Goal: Task Accomplishment & Management: Complete application form

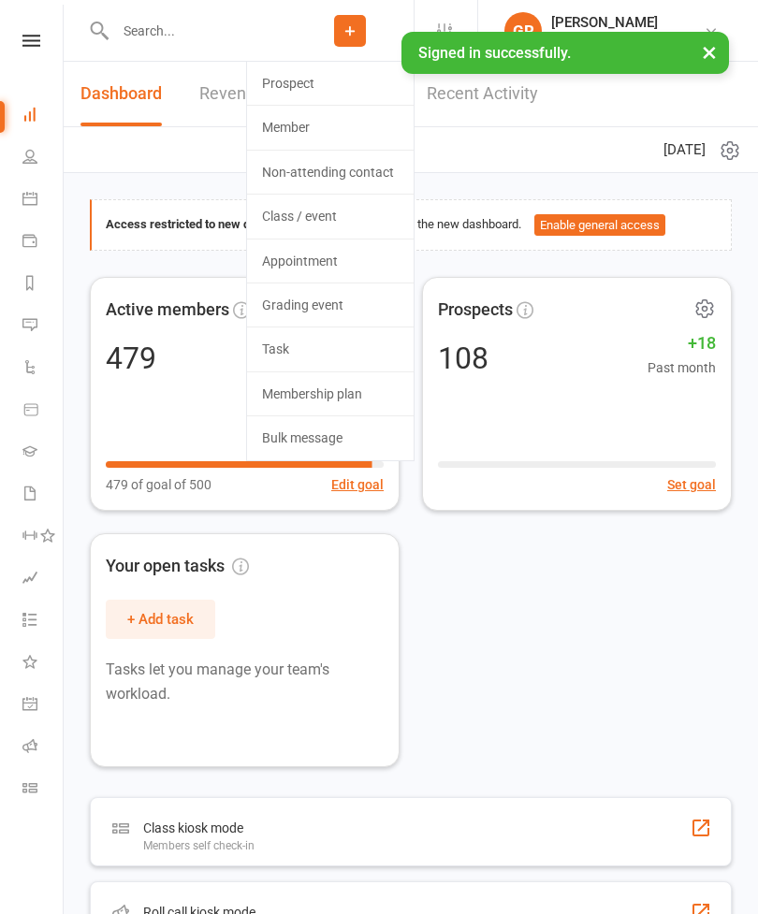
click at [349, 83] on link "Prospect" at bounding box center [330, 83] width 167 height 43
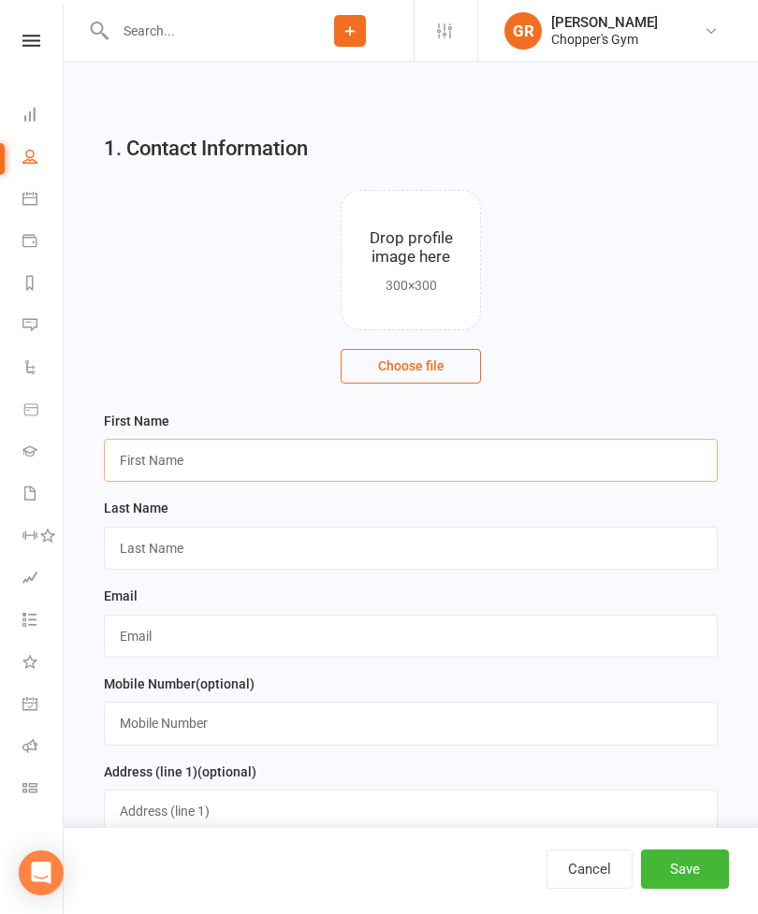
click at [354, 450] on input "text" at bounding box center [411, 460] width 614 height 43
type input "[PERSON_NAME]"
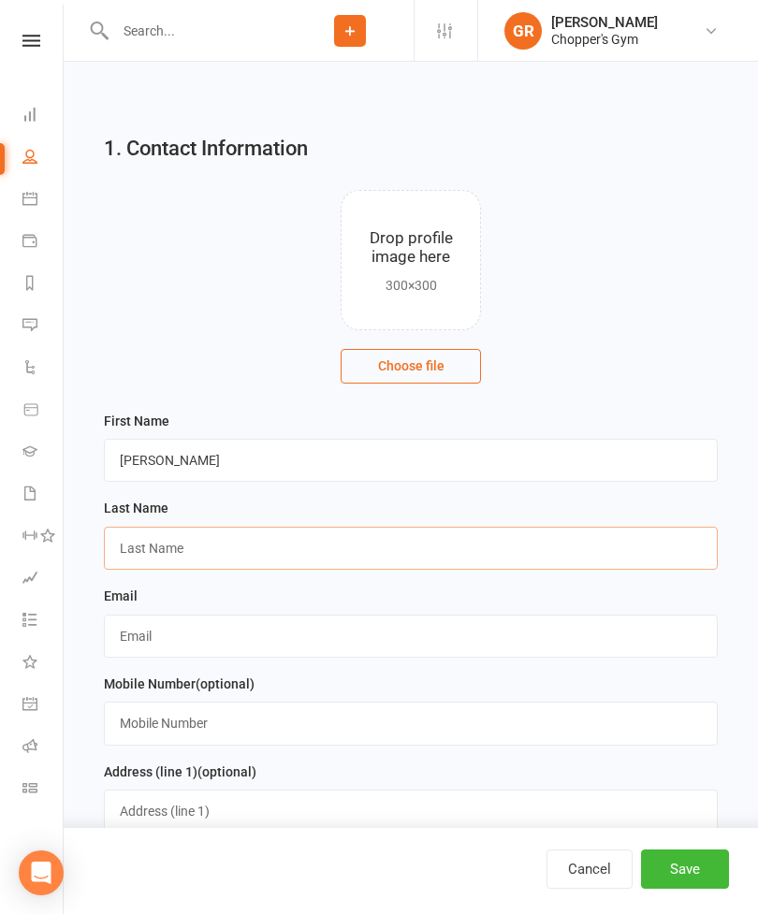
click at [514, 554] on input "text" at bounding box center [411, 548] width 614 height 43
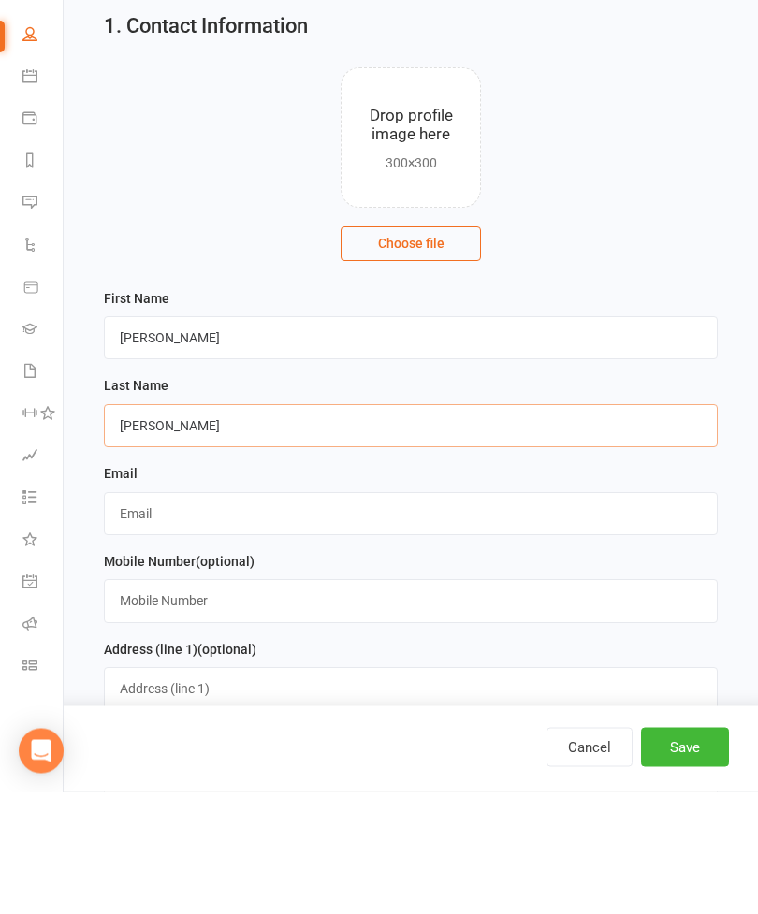
type input "[PERSON_NAME]"
click at [534, 615] on input "text" at bounding box center [411, 636] width 614 height 43
type input "[EMAIL_ADDRESS][DOMAIN_NAME]"
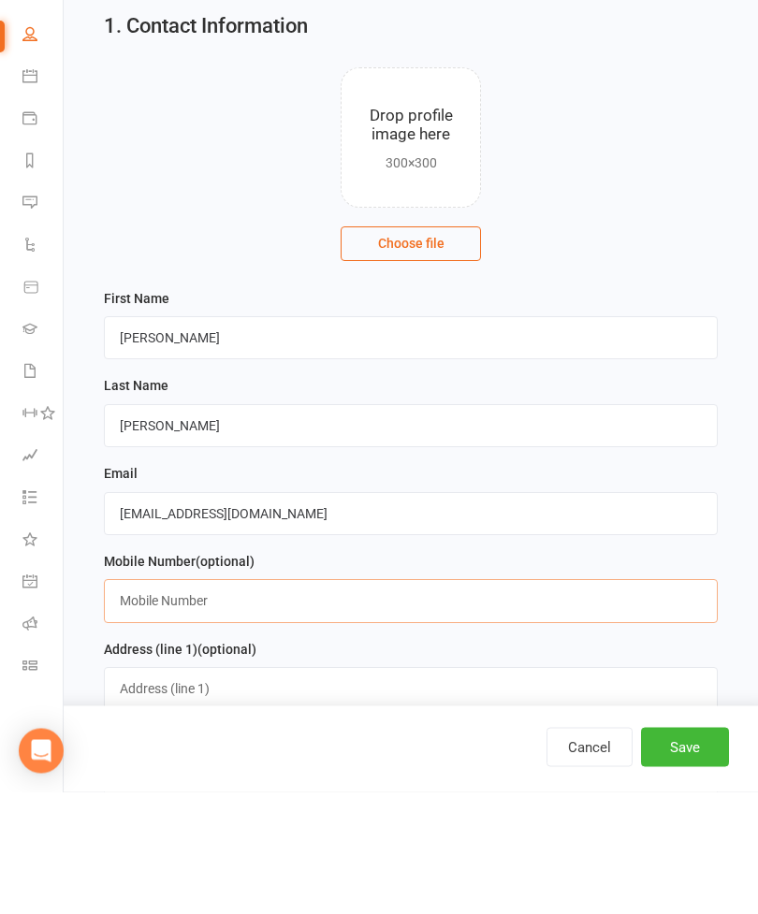
click at [518, 702] on input "text" at bounding box center [411, 723] width 614 height 43
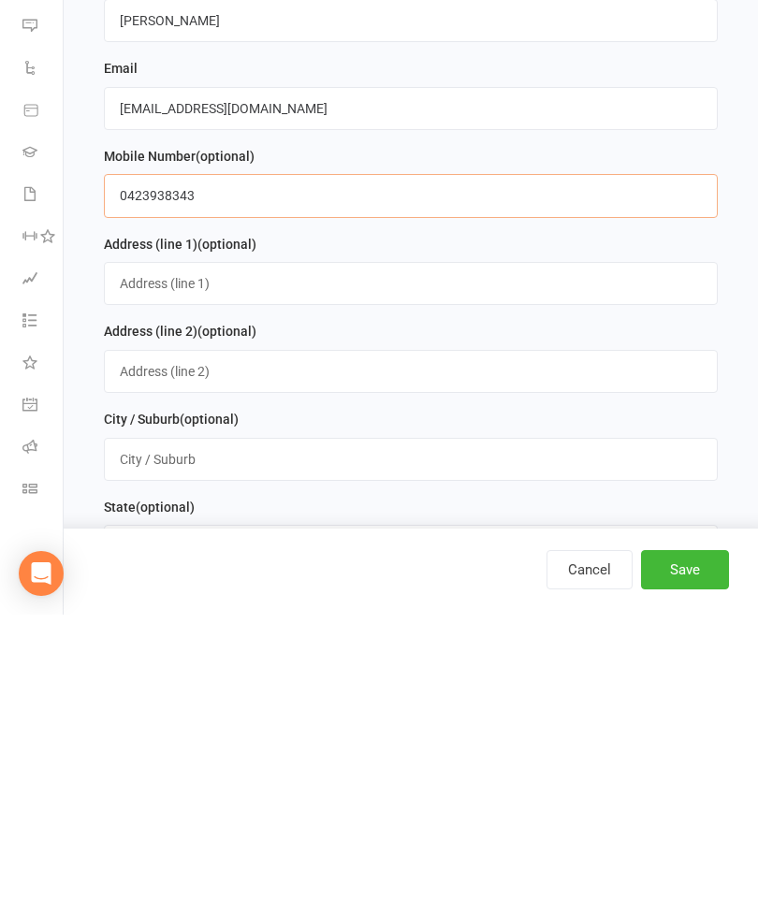
scroll to position [240, 0]
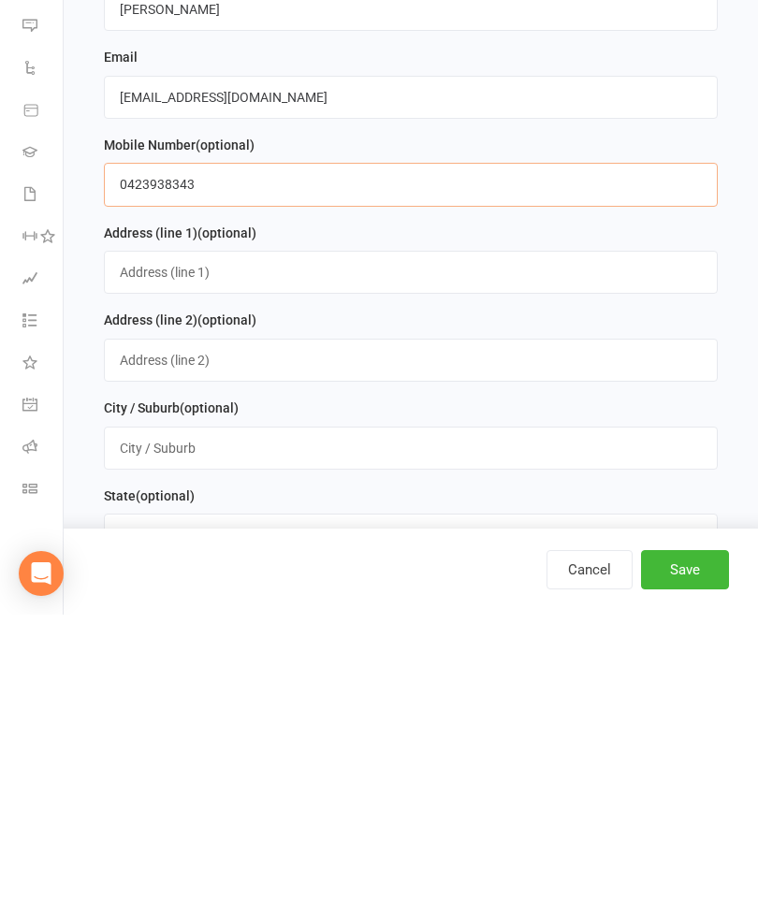
type input "0423938343"
click at [612, 726] on input "text" at bounding box center [411, 747] width 614 height 43
type input "Ngunnawal"
click at [458, 813] on input "text" at bounding box center [411, 834] width 614 height 43
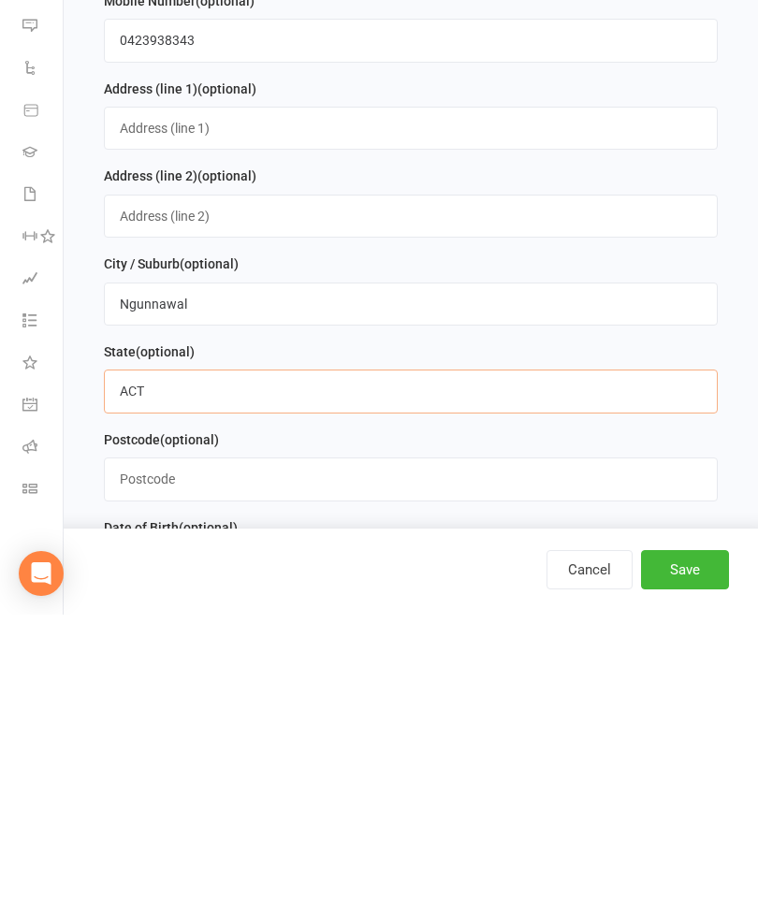
scroll to position [397, 0]
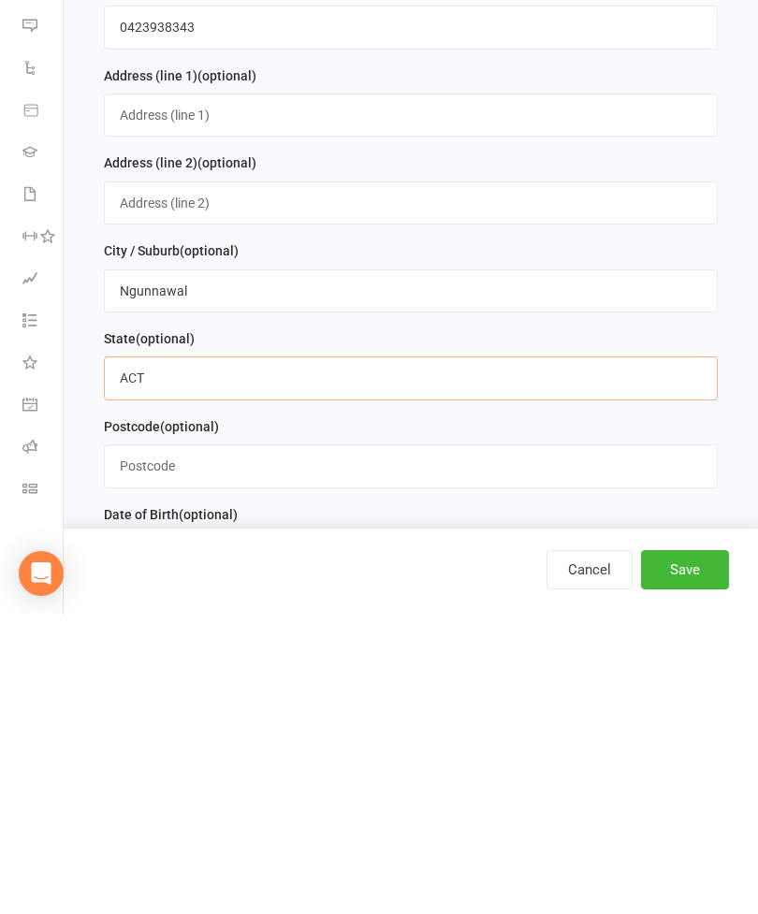
type input "ACT"
click at [609, 744] on input "text" at bounding box center [411, 765] width 614 height 43
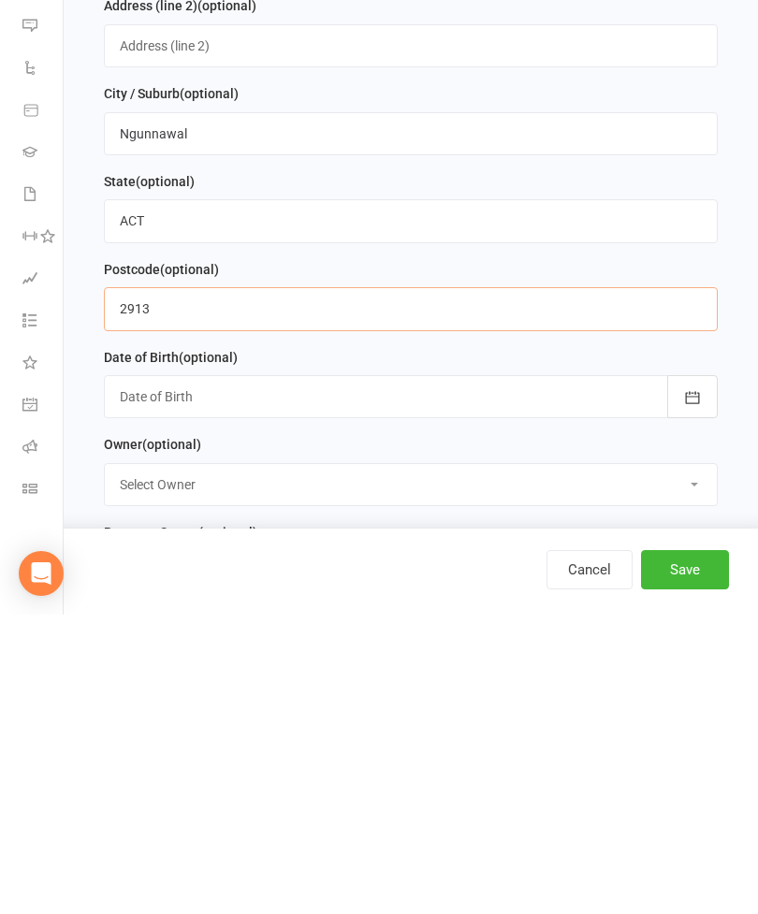
scroll to position [577, 0]
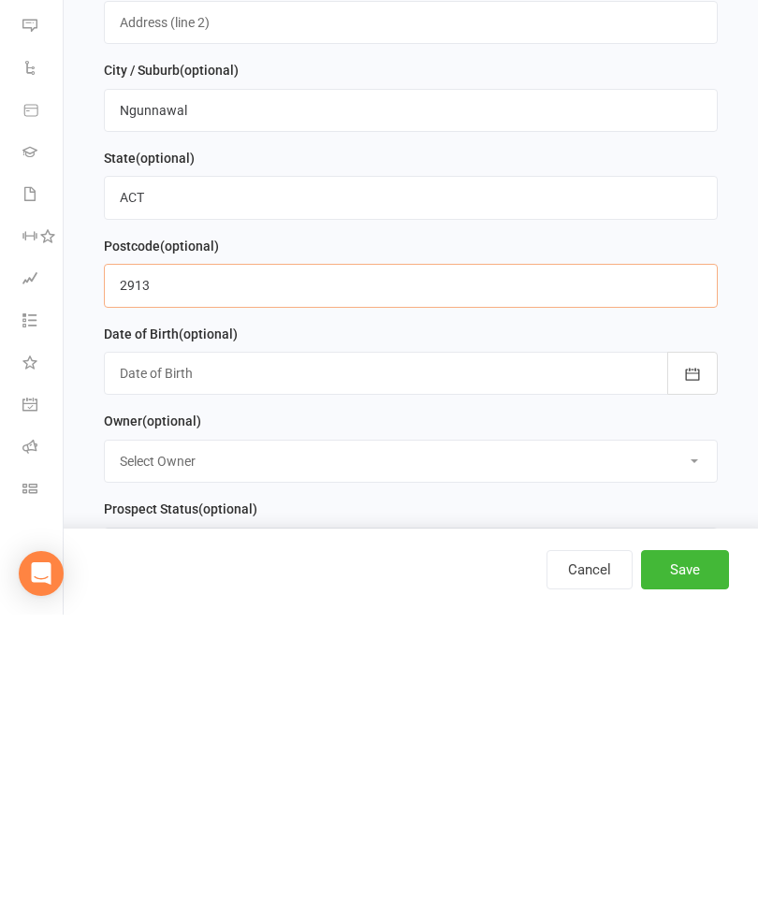
type input "2913"
click at [579, 651] on div at bounding box center [411, 672] width 614 height 43
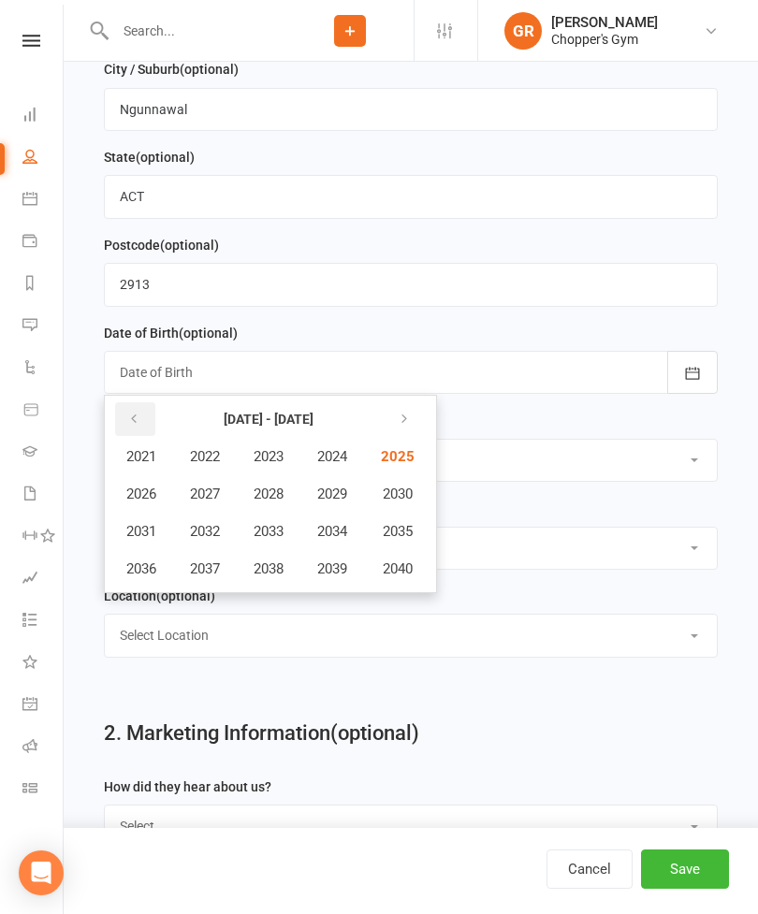
click at [128, 427] on icon "button" at bounding box center [133, 419] width 13 height 15
click at [128, 422] on icon "button" at bounding box center [133, 419] width 13 height 15
click at [220, 498] on span "1987" at bounding box center [205, 494] width 30 height 17
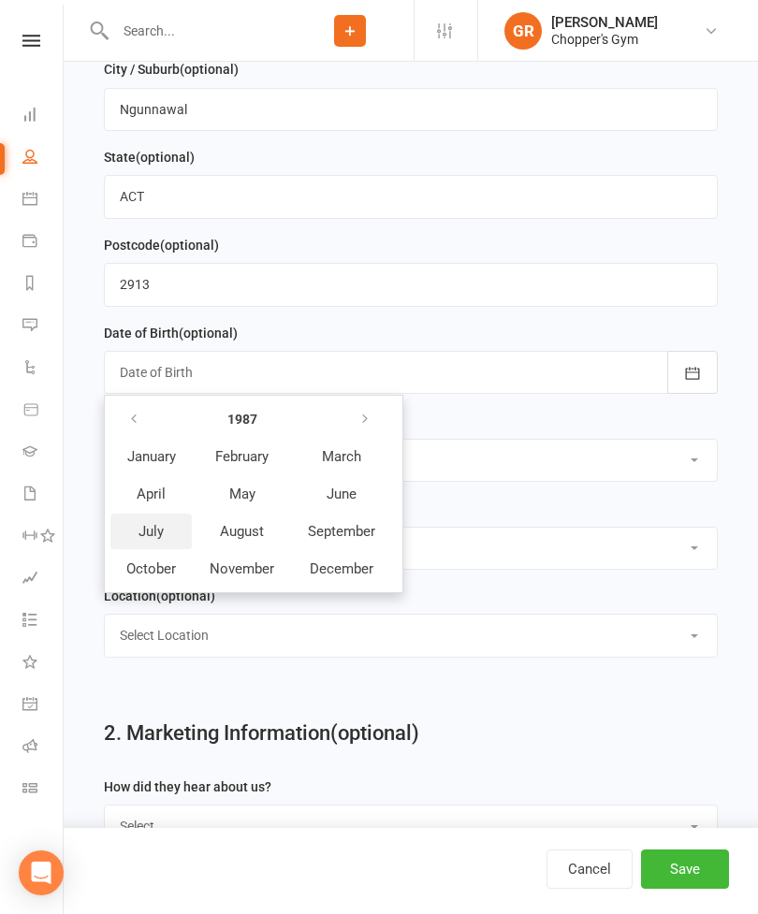
click at [155, 535] on span "July" at bounding box center [151, 531] width 25 height 17
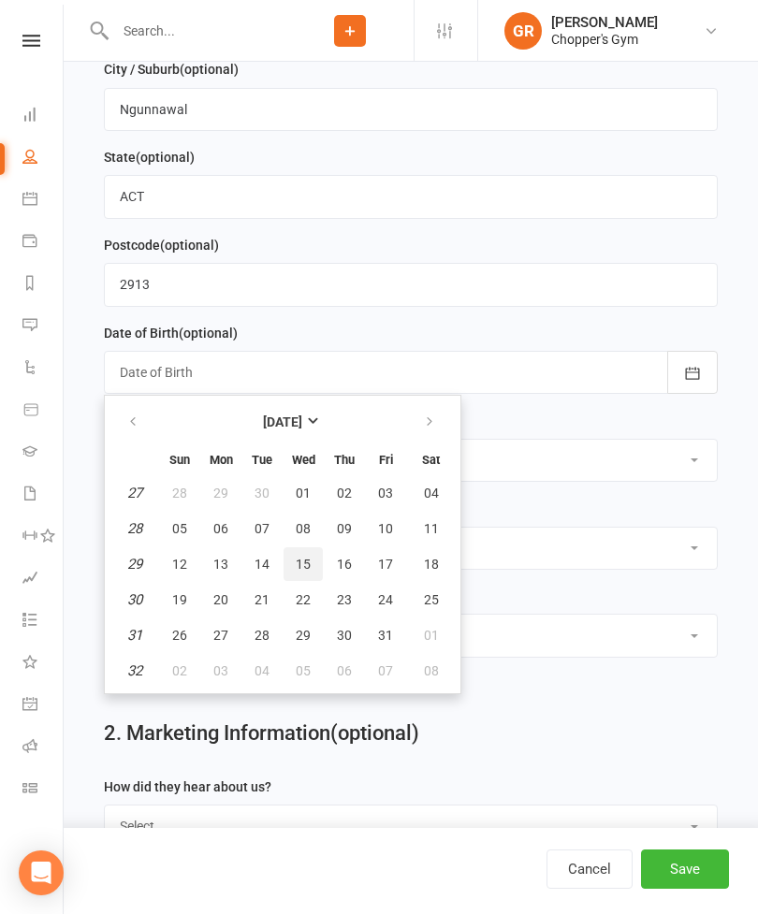
click at [301, 572] on span "15" at bounding box center [303, 564] width 15 height 15
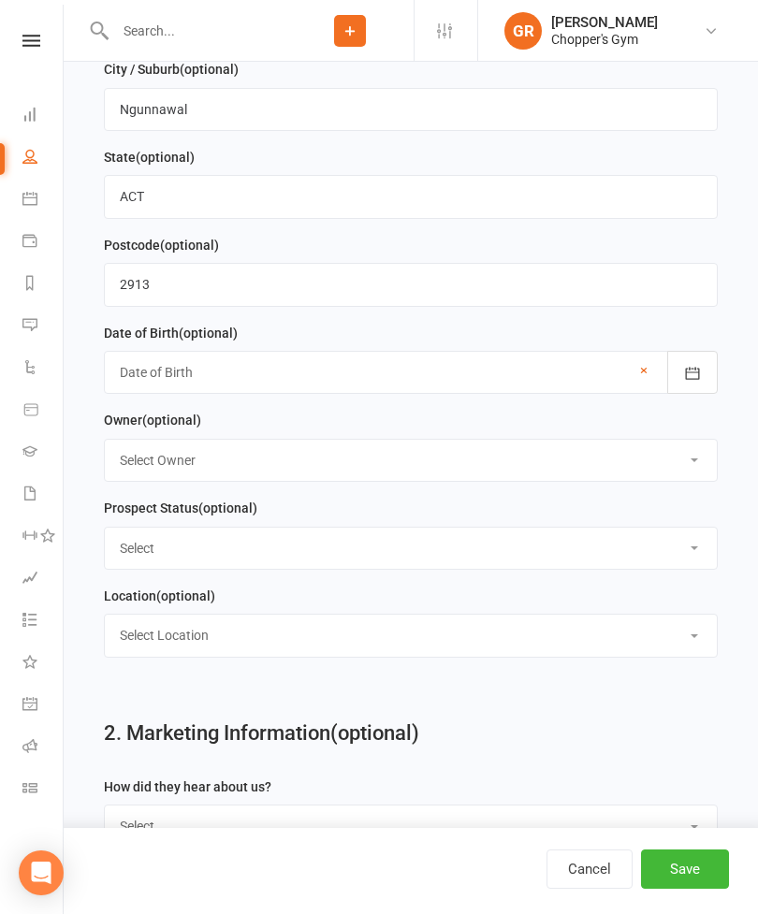
type input "[DATE]"
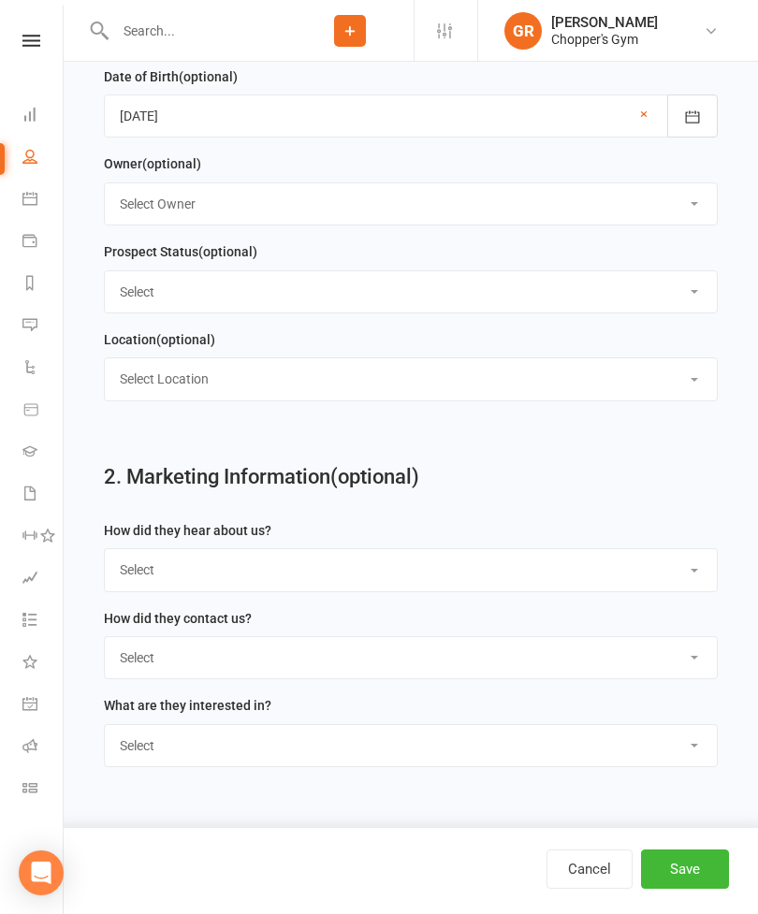
scroll to position [1197, 0]
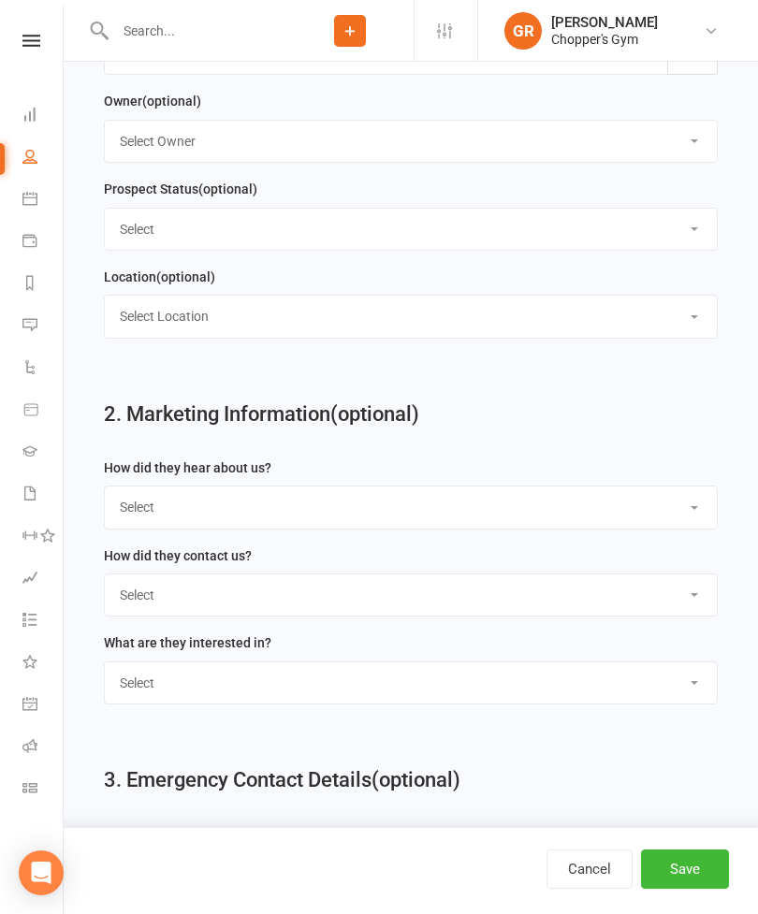
click at [661, 521] on select "Select Google Through A Friend Poster Magazine Walk by Letter Box Drop Facebook" at bounding box center [411, 507] width 612 height 41
select select "Through A Friend"
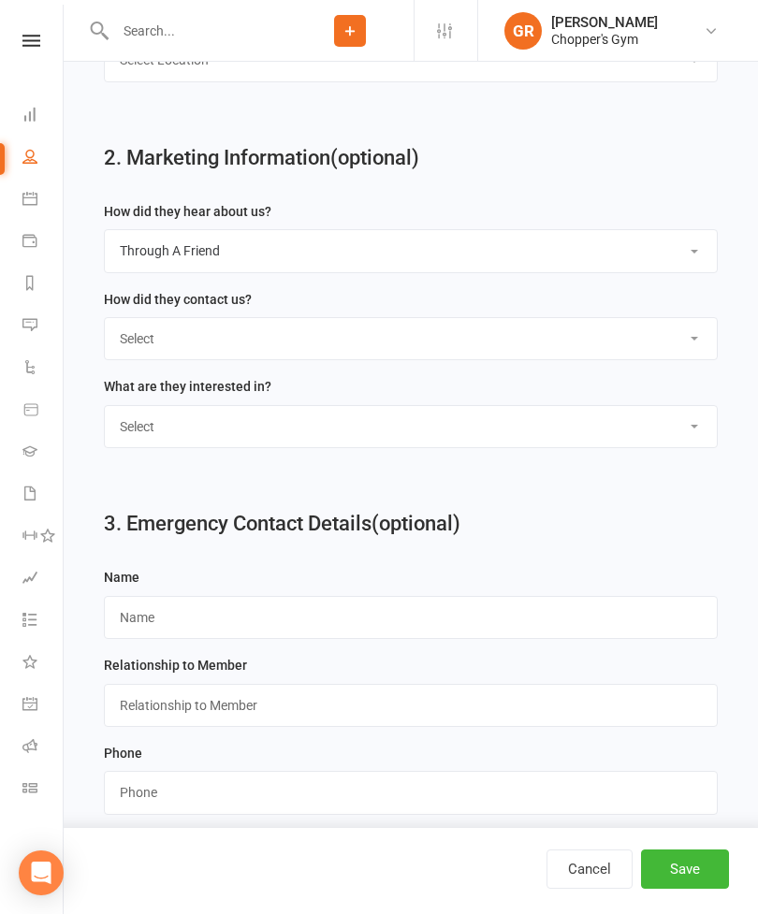
scroll to position [1468, 0]
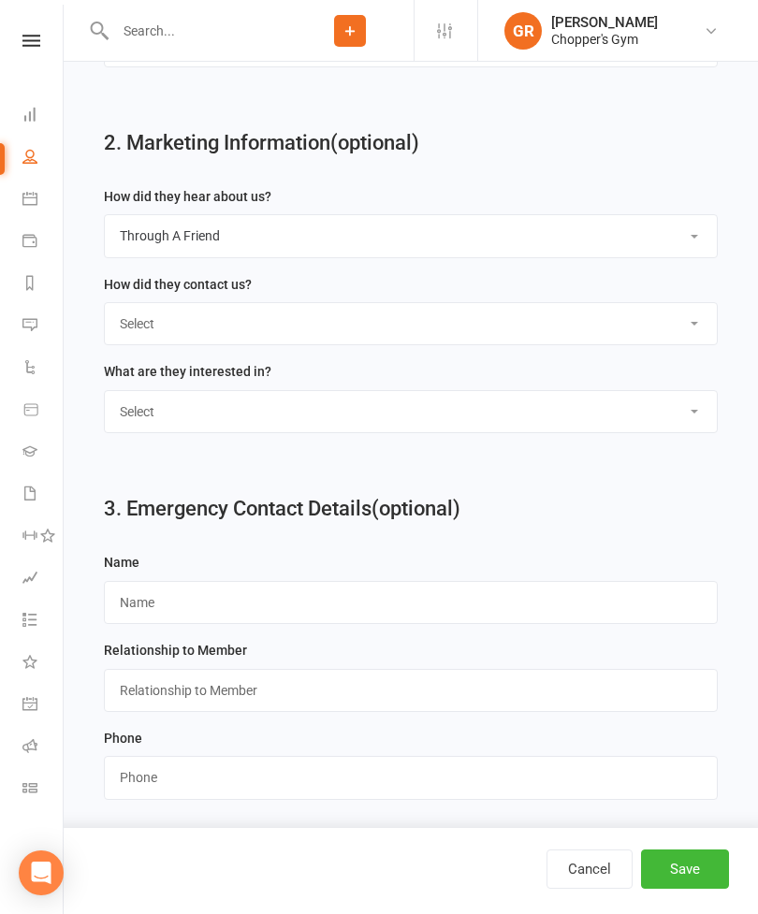
click at [670, 889] on button "Save" at bounding box center [685, 869] width 88 height 39
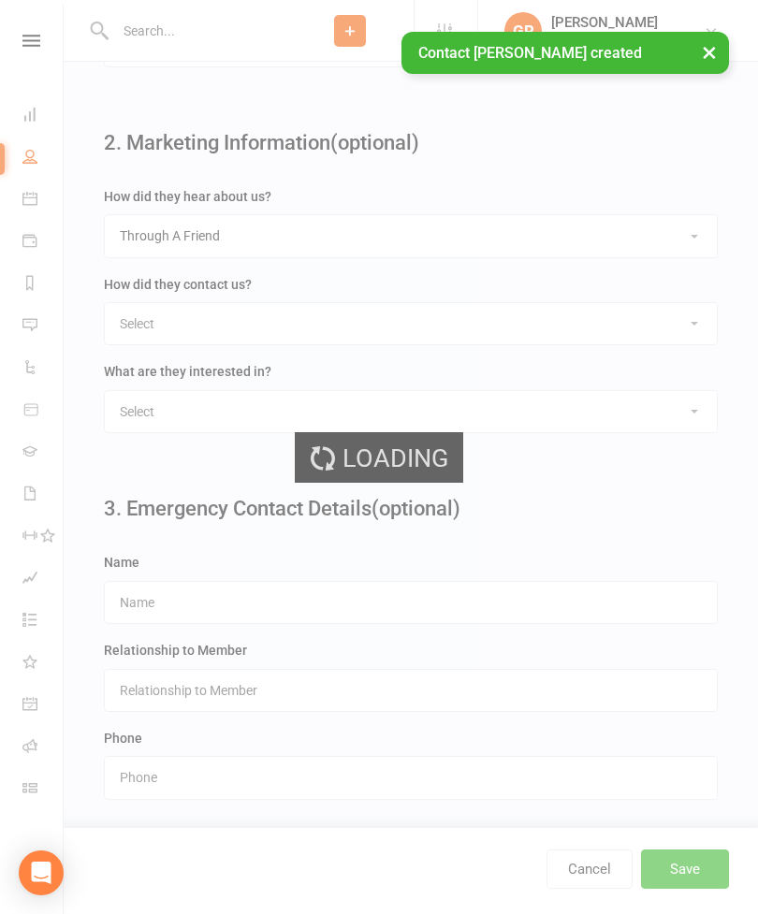
scroll to position [0, 0]
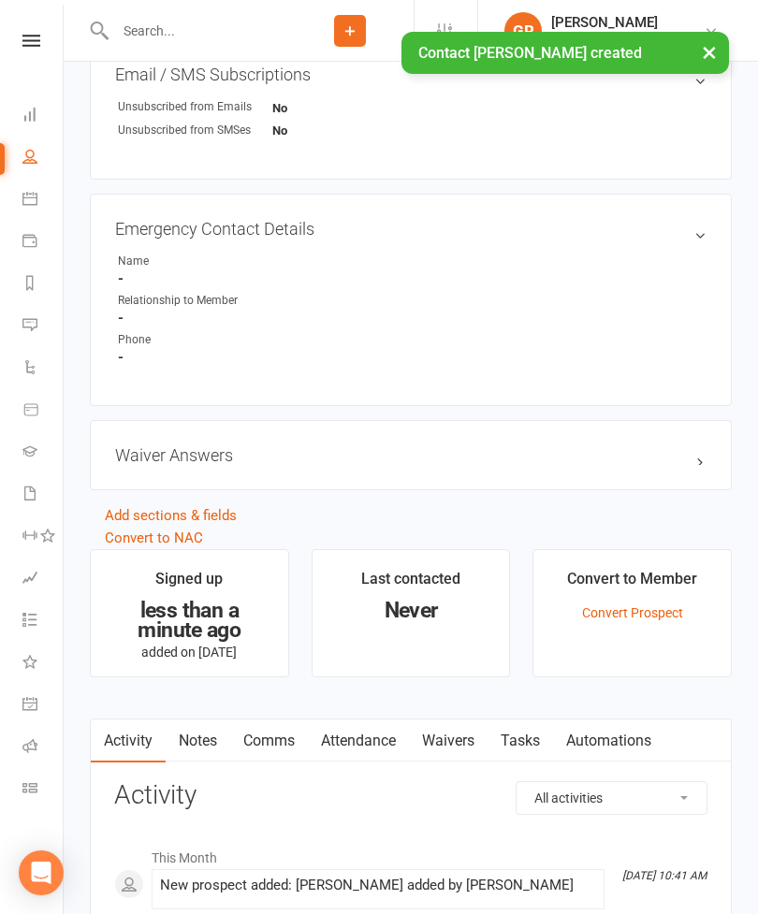
scroll to position [1015, 0]
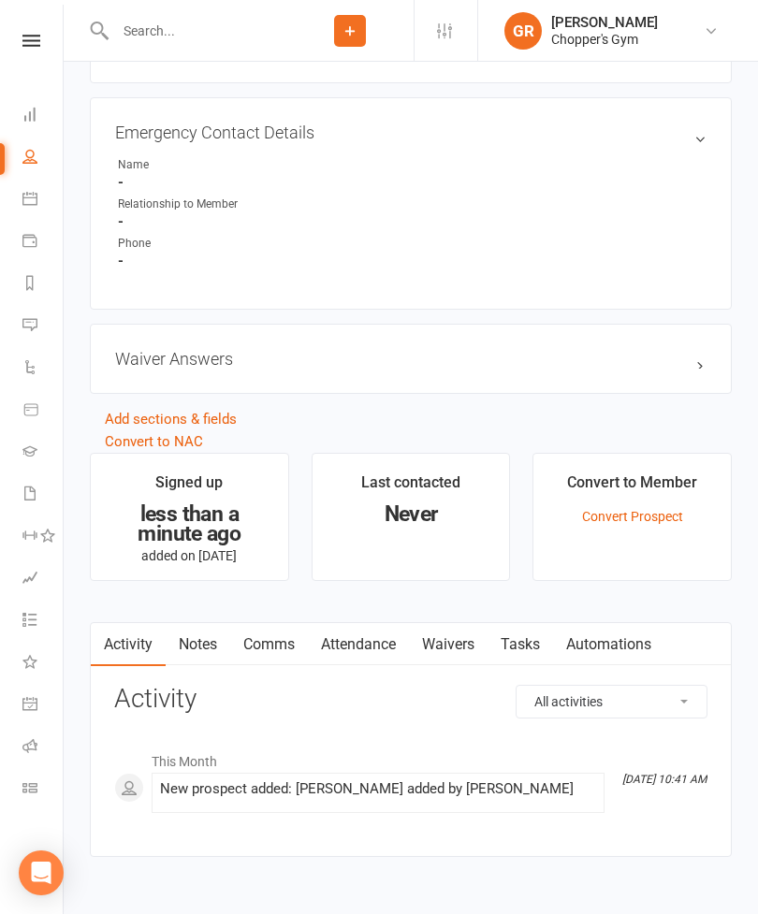
click at [450, 651] on link "Waivers" at bounding box center [448, 644] width 79 height 43
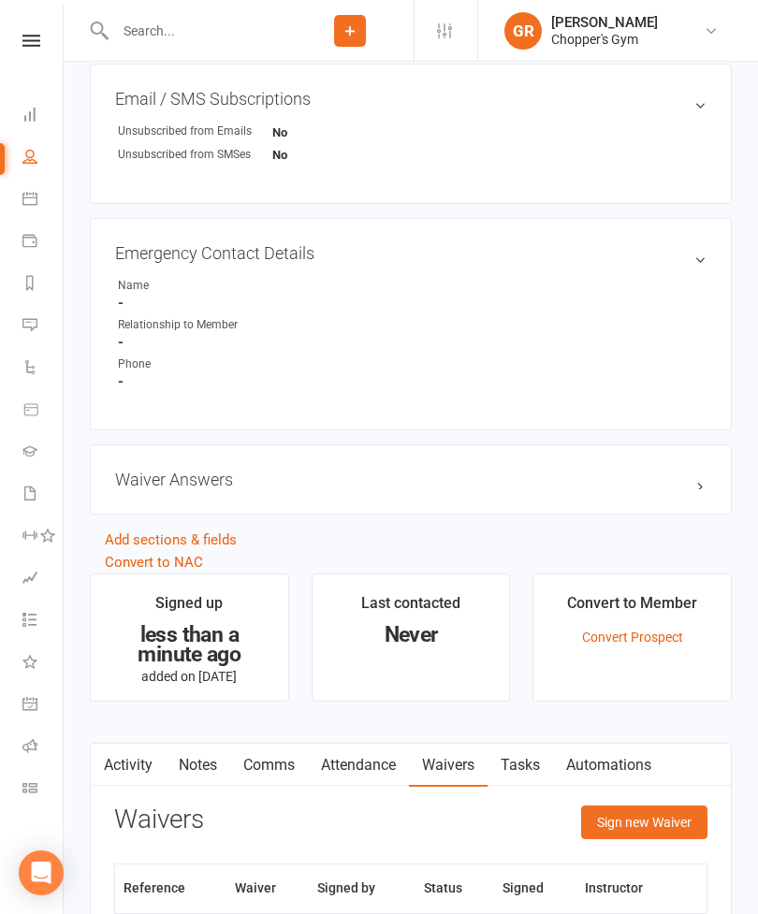
click at [635, 814] on button "Sign new Waiver" at bounding box center [644, 823] width 126 height 34
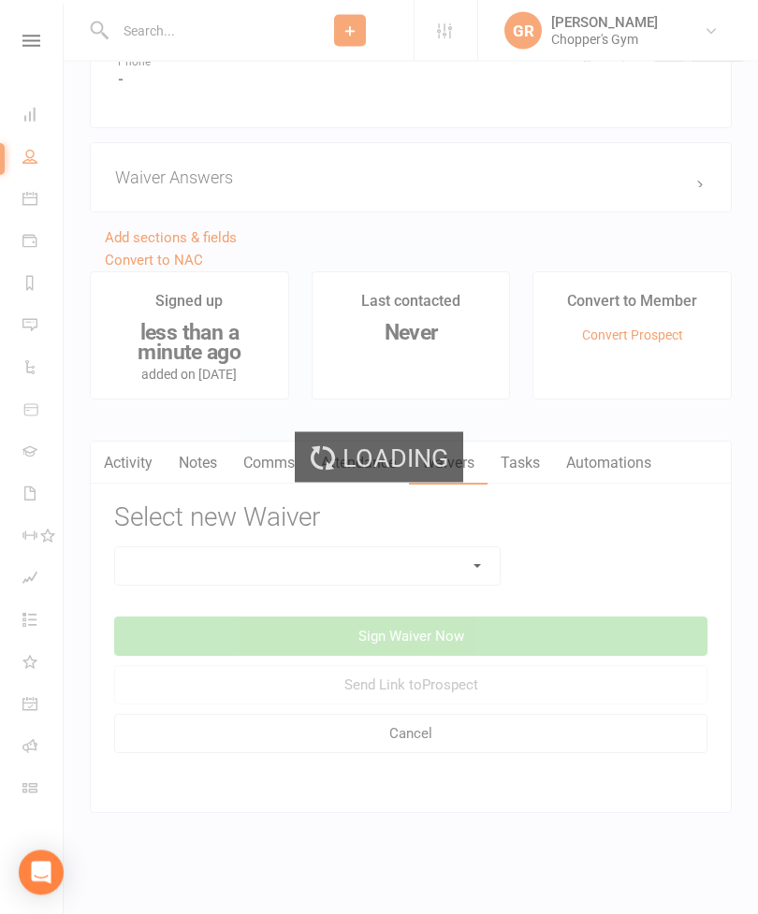
scroll to position [1213, 0]
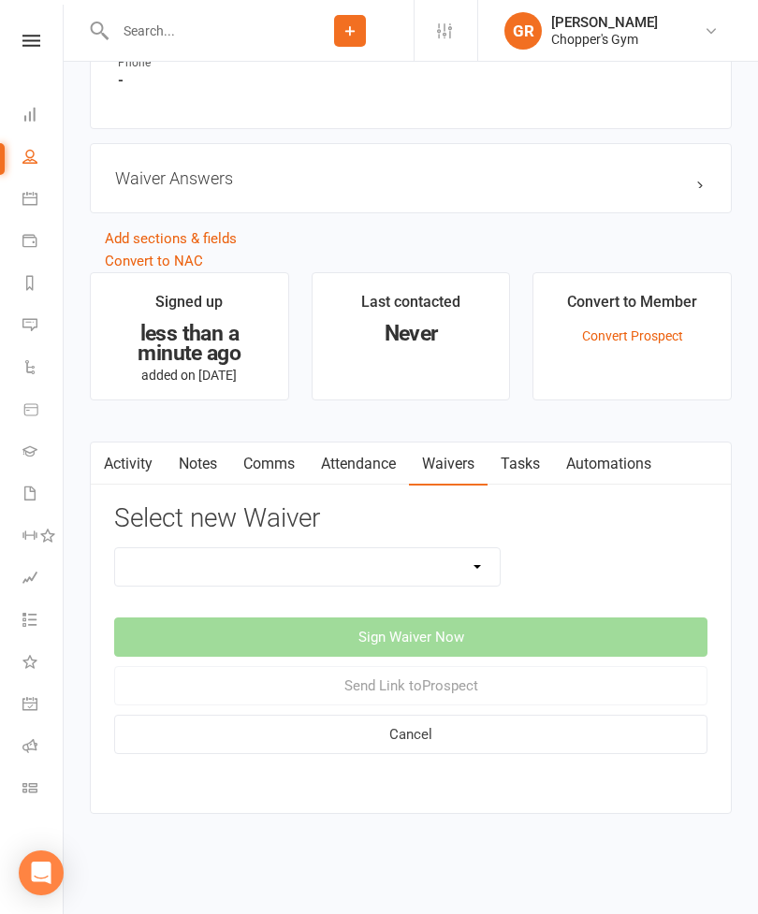
click at [361, 550] on select "12mth Up Front Membership Agreement Chopper's Gym Liability Waiver Chopper's Gy…" at bounding box center [307, 566] width 385 height 37
select select "13474"
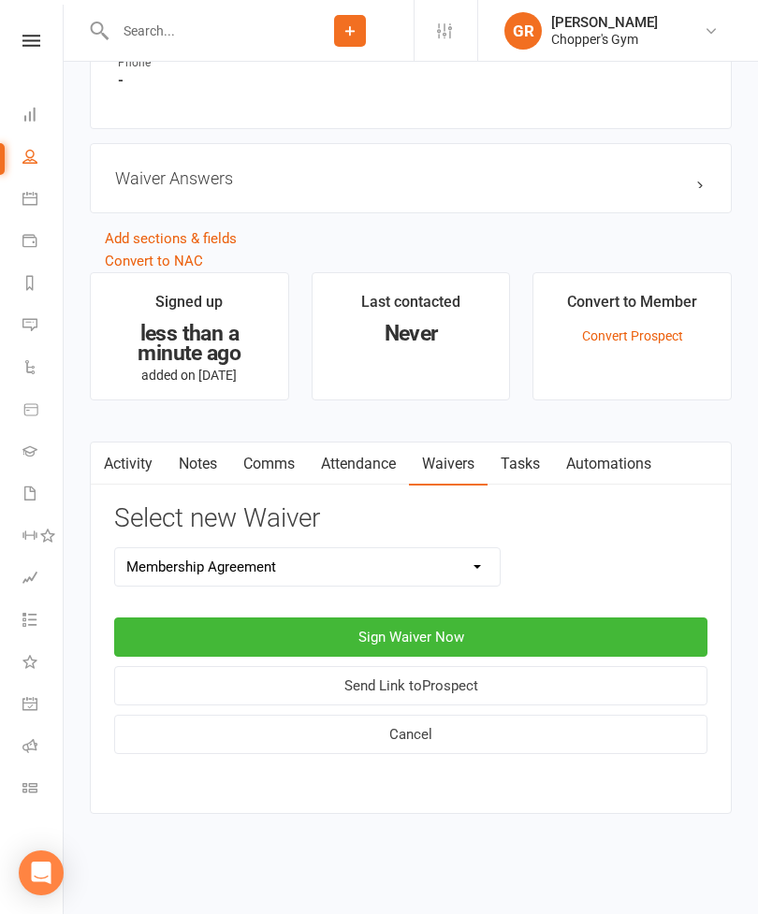
click at [552, 620] on button "Sign Waiver Now" at bounding box center [410, 637] width 593 height 39
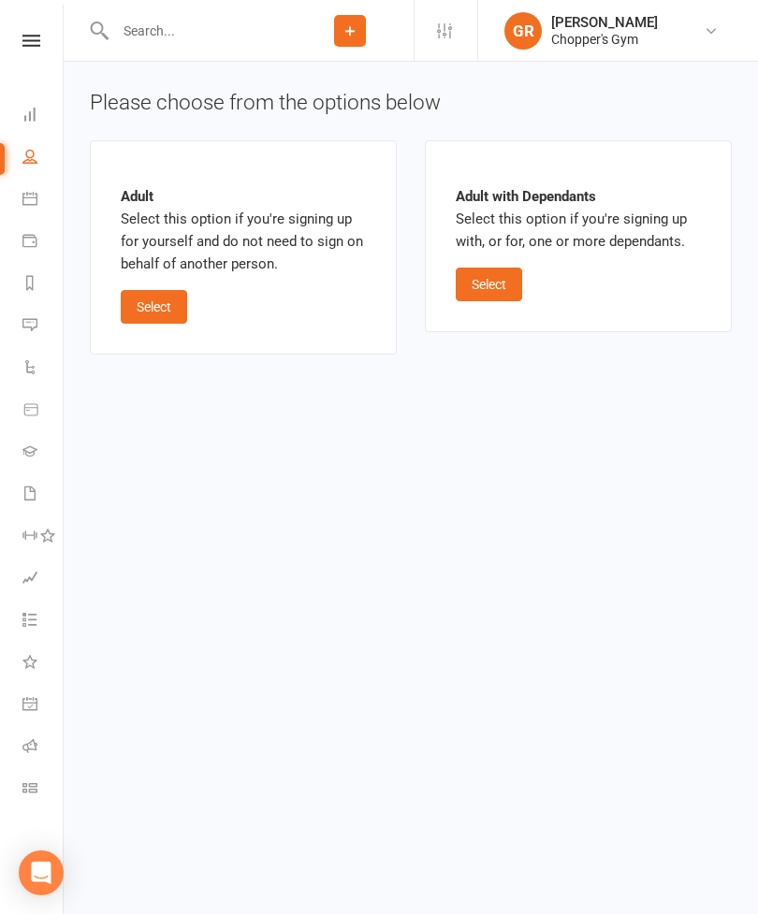
click at [149, 319] on button "Select" at bounding box center [154, 307] width 66 height 34
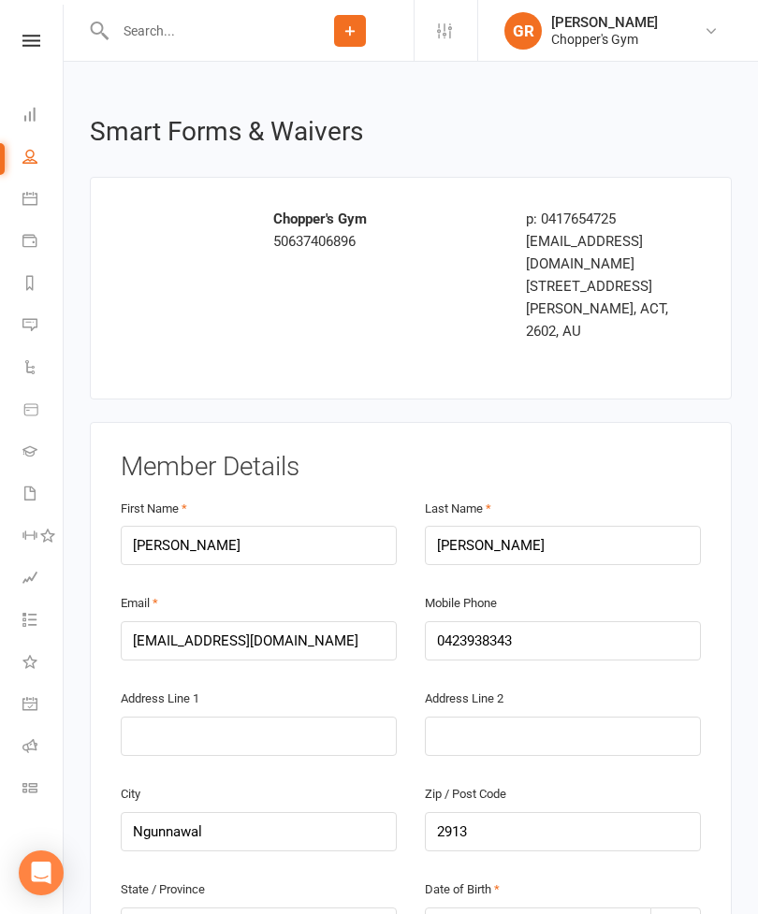
click at [0, 465] on li "Gradings" at bounding box center [31, 453] width 63 height 42
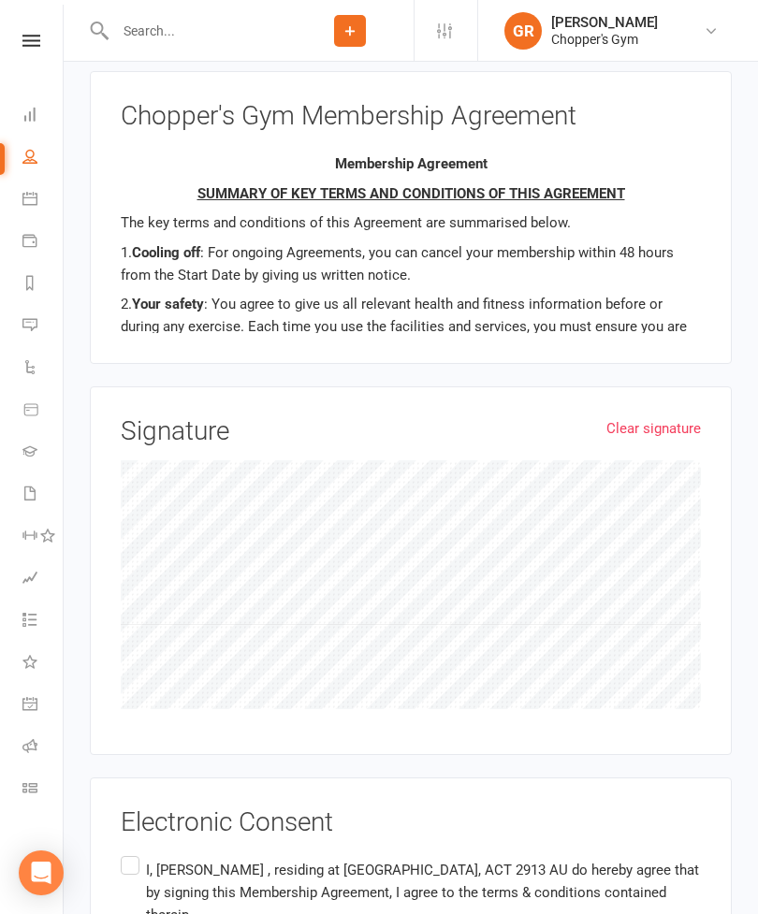
scroll to position [1375, 0]
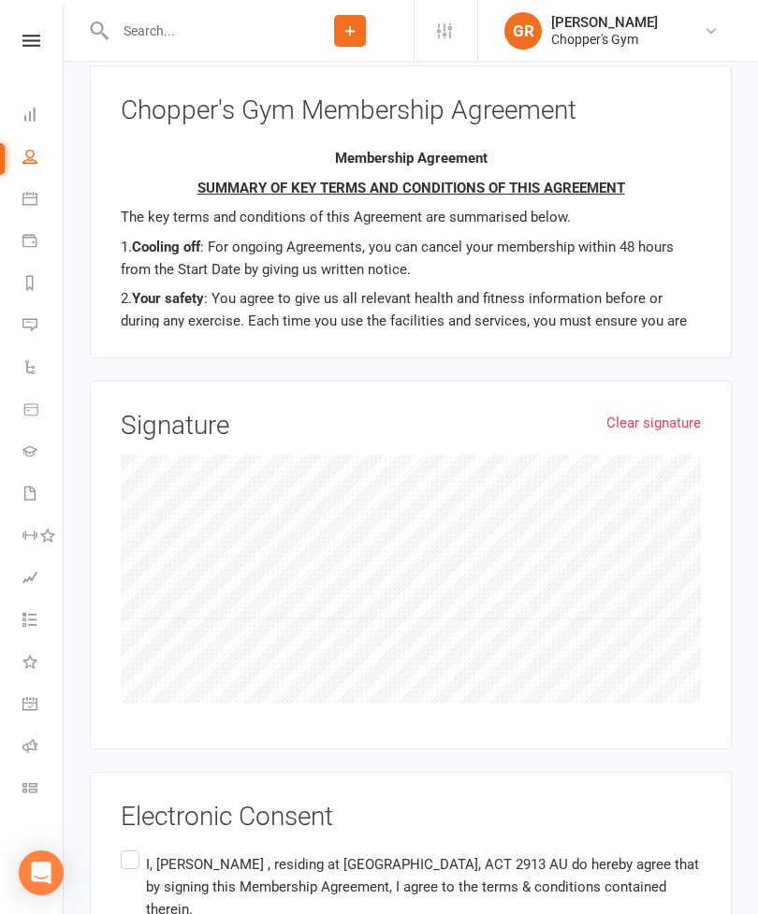
click at [135, 847] on label "I, [PERSON_NAME] , residing at [GEOGRAPHIC_DATA], ACT 2913 AU do hereby agree t…" at bounding box center [411, 887] width 580 height 81
click at [133, 847] on input "I, [PERSON_NAME] , residing at [GEOGRAPHIC_DATA], ACT 2913 AU do hereby agree t…" at bounding box center [127, 847] width 12 height 0
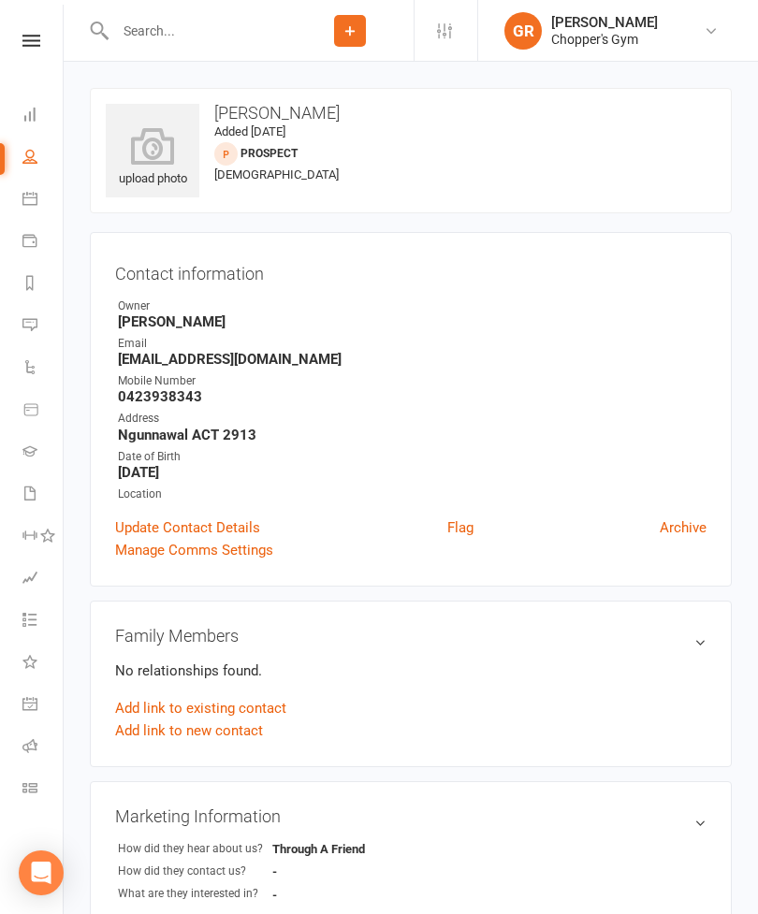
click at [6, 440] on li "Gradings" at bounding box center [31, 453] width 63 height 42
click at [29, 395] on link "Product Sales" at bounding box center [43, 411] width 42 height 42
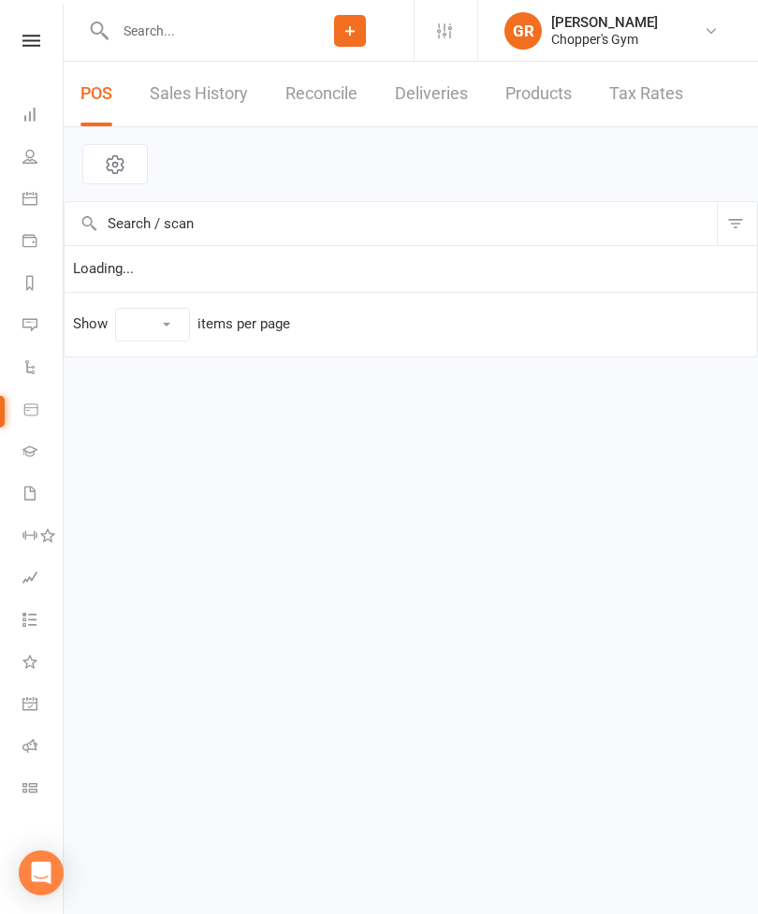
select select "100"
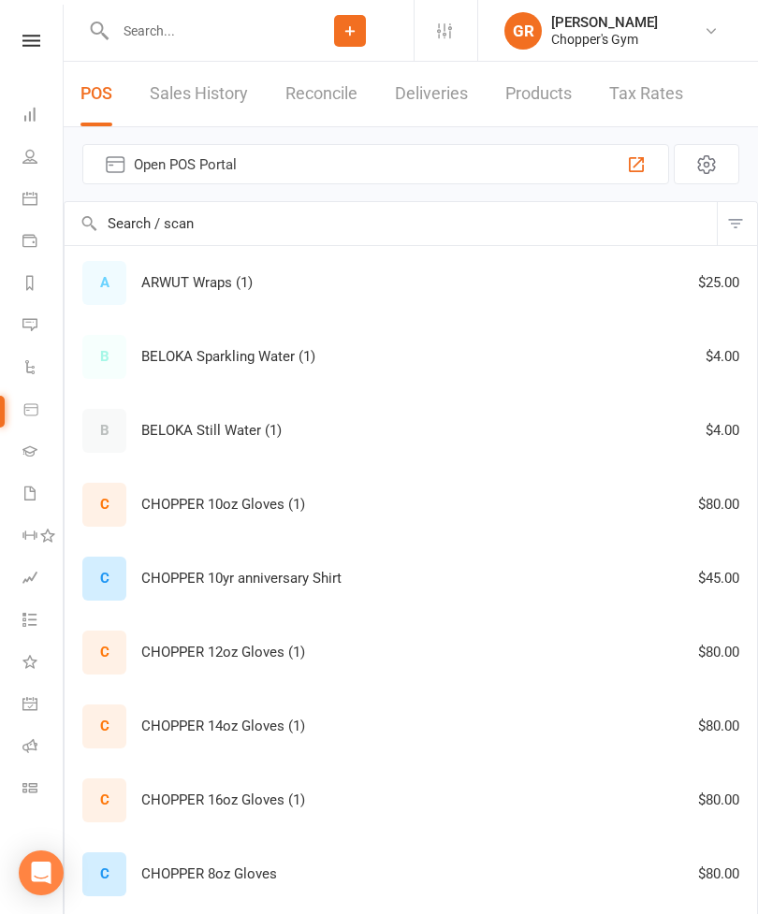
click at [30, 501] on link "Waivers 1" at bounding box center [43, 496] width 42 height 42
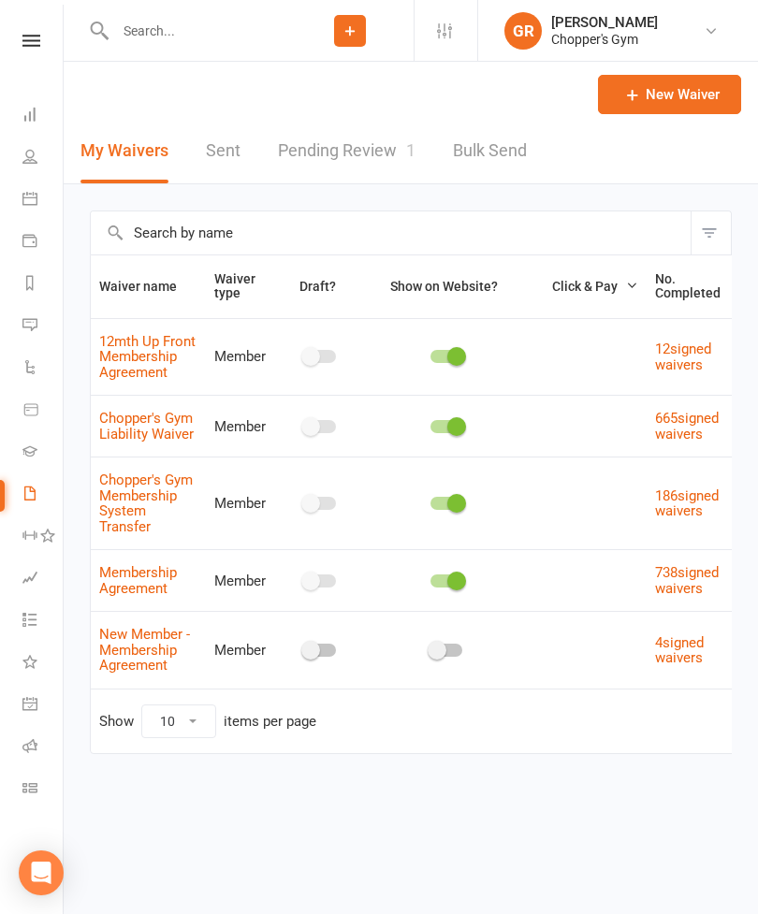
click at [371, 139] on link "Pending Review 1" at bounding box center [347, 151] width 138 height 65
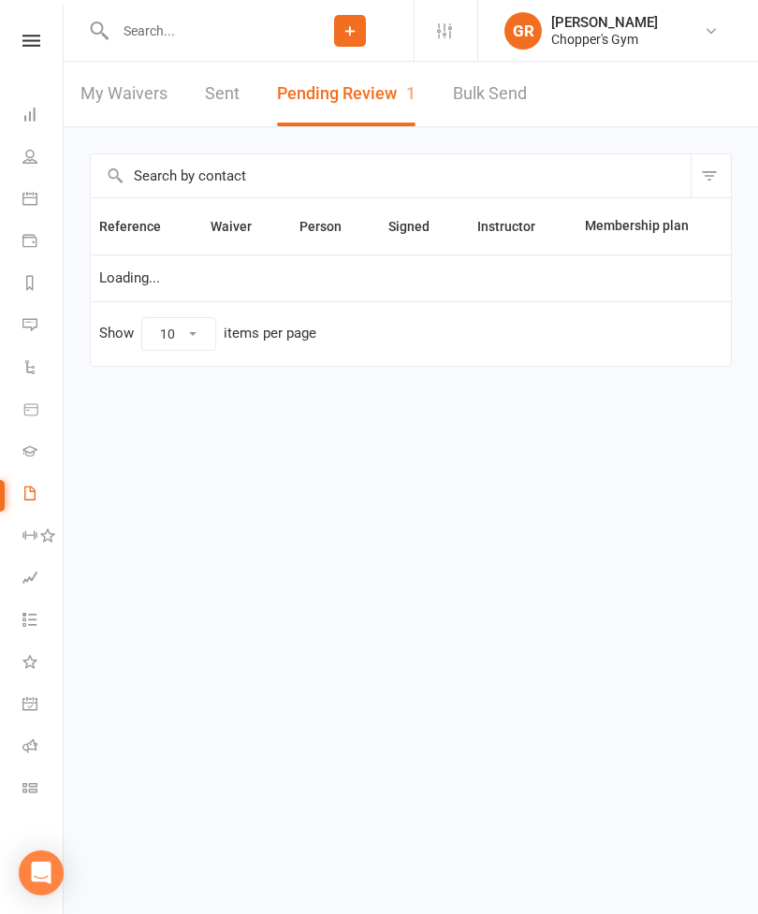
select select "50"
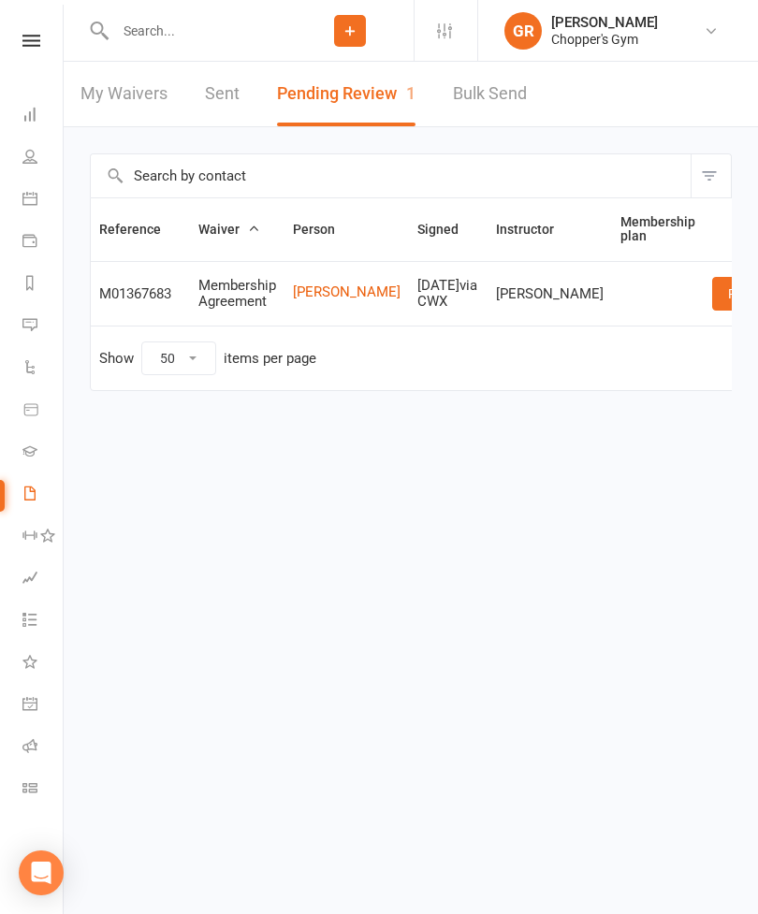
click at [712, 295] on link "Review" at bounding box center [748, 294] width 73 height 34
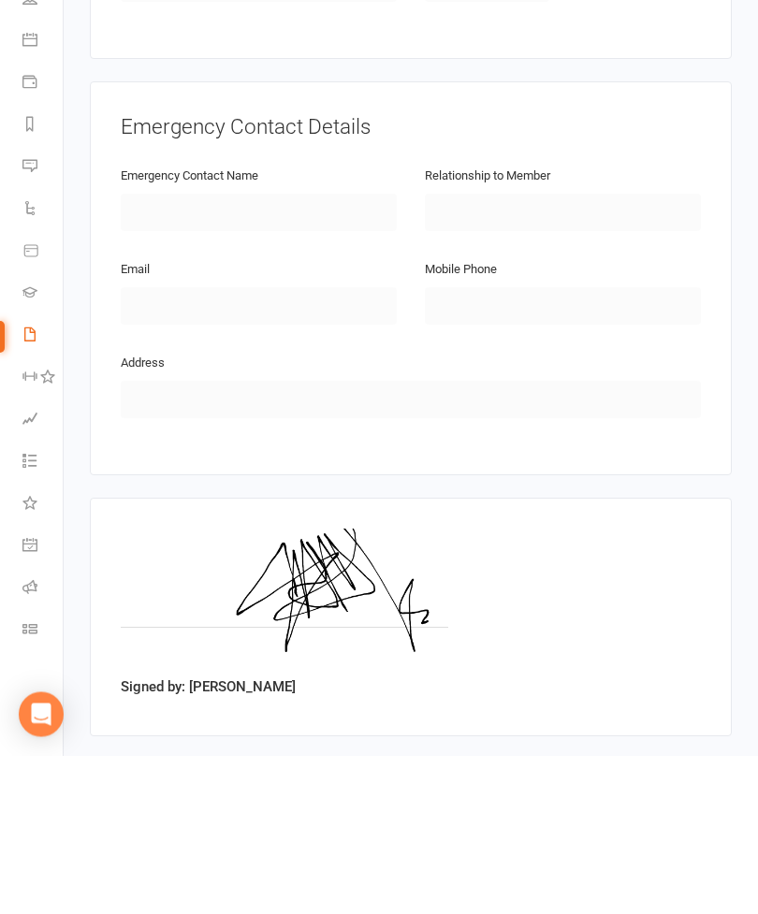
scroll to position [759, 0]
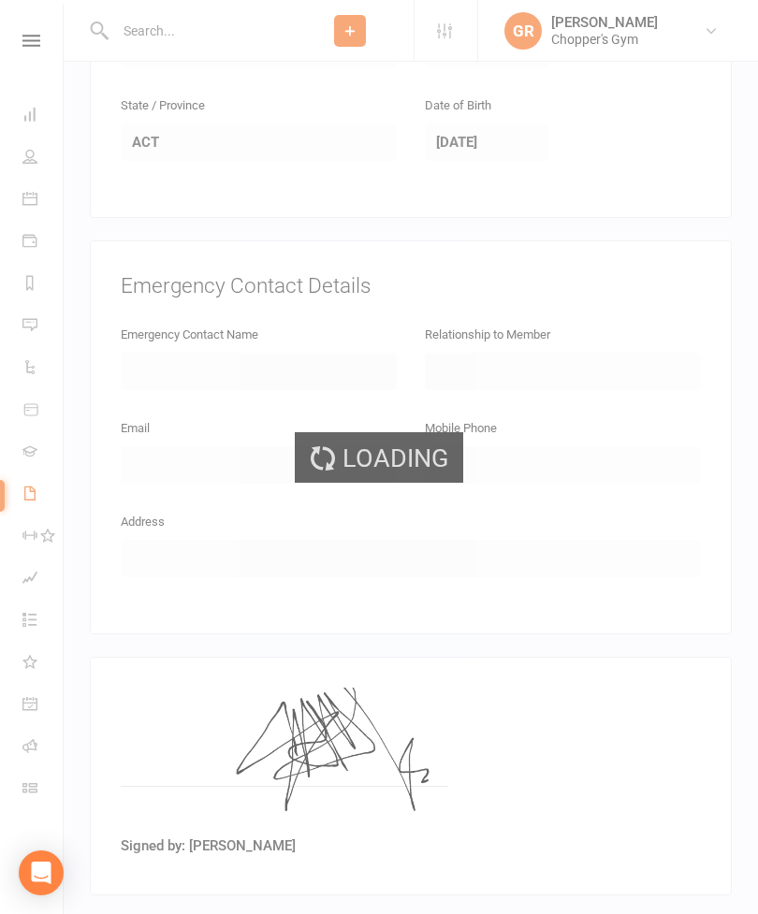
select select "50"
